Goal: Check status

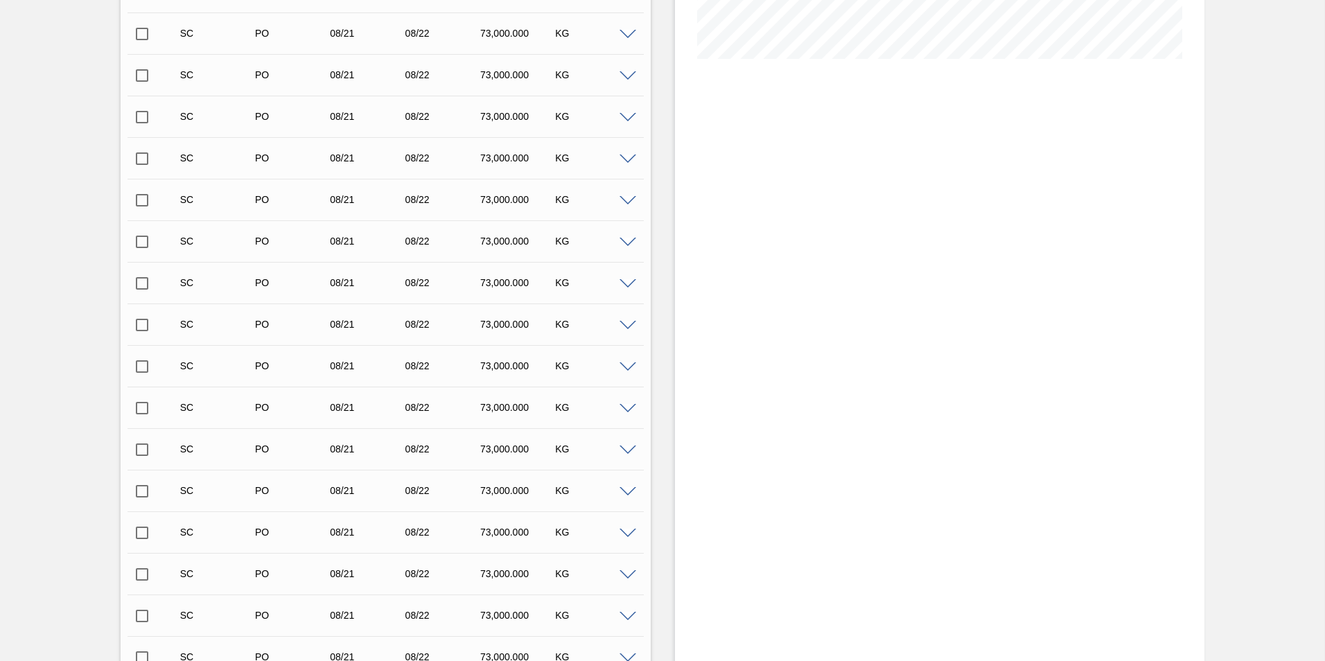
scroll to position [416, 0]
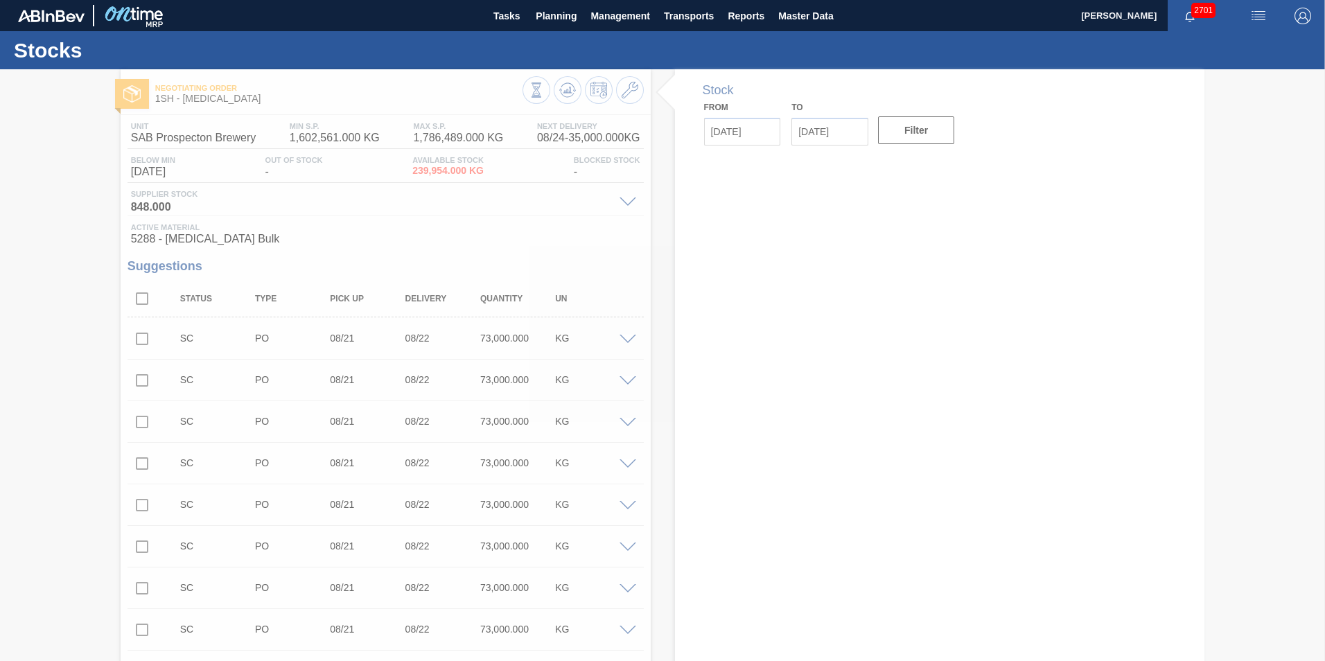
type input "[DATE]"
